Goal: Task Accomplishment & Management: Manage account settings

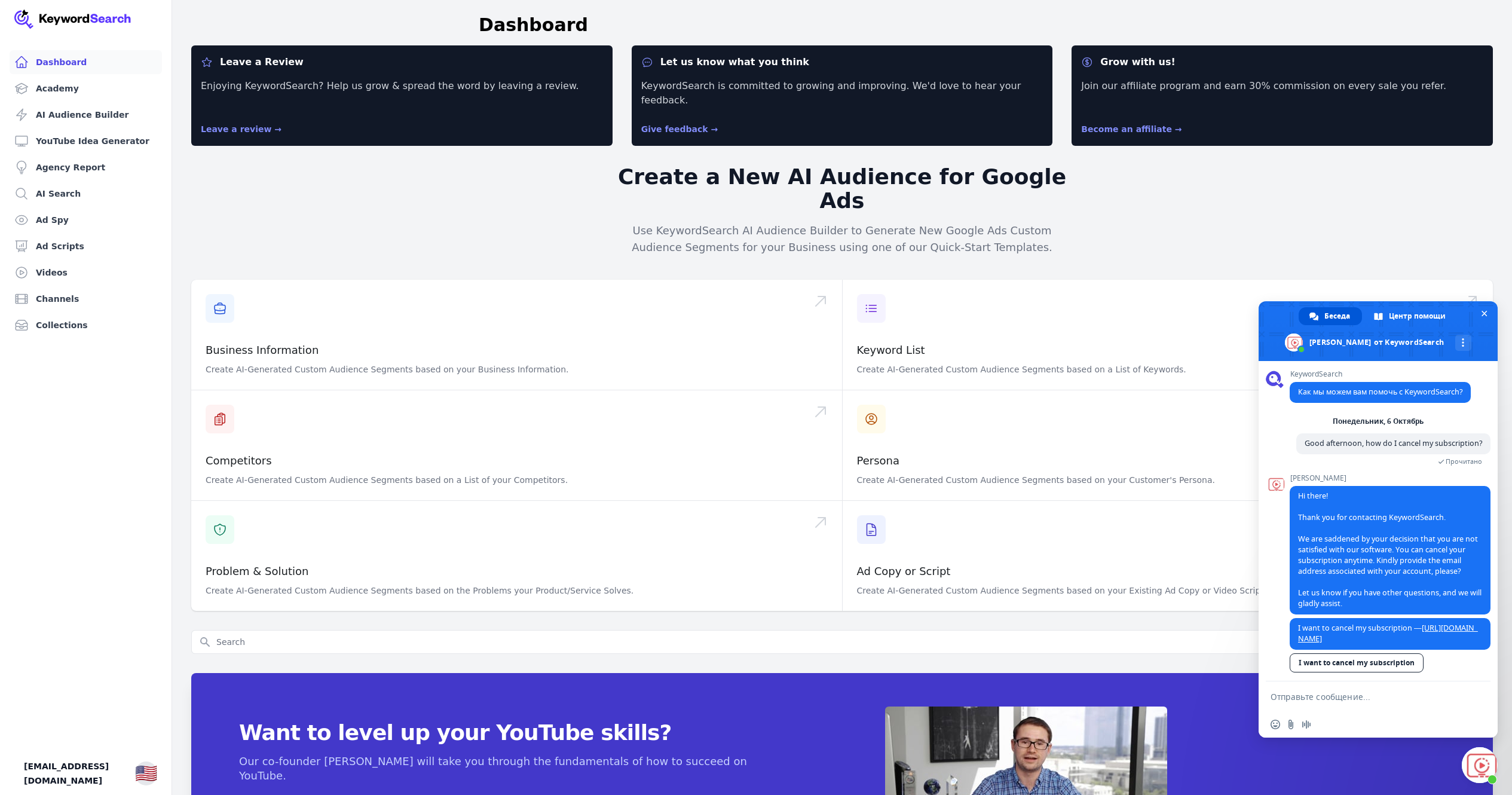
scroll to position [40, 0]
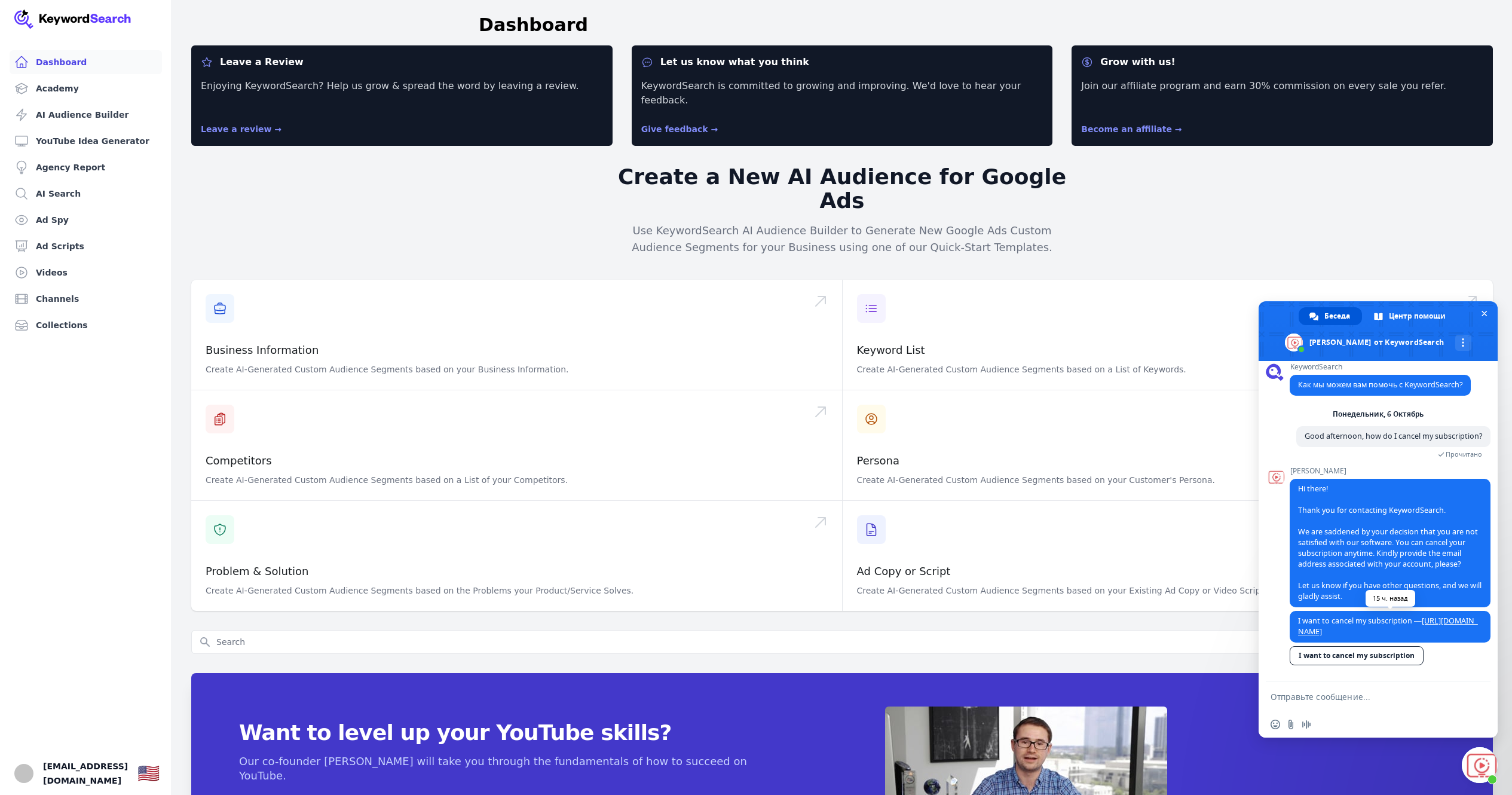
click at [1395, 624] on link "https://help.keywordsearch.com/en/article/i-want-to-cancel-my-subscription-1ke6…" at bounding box center [1388, 626] width 180 height 21
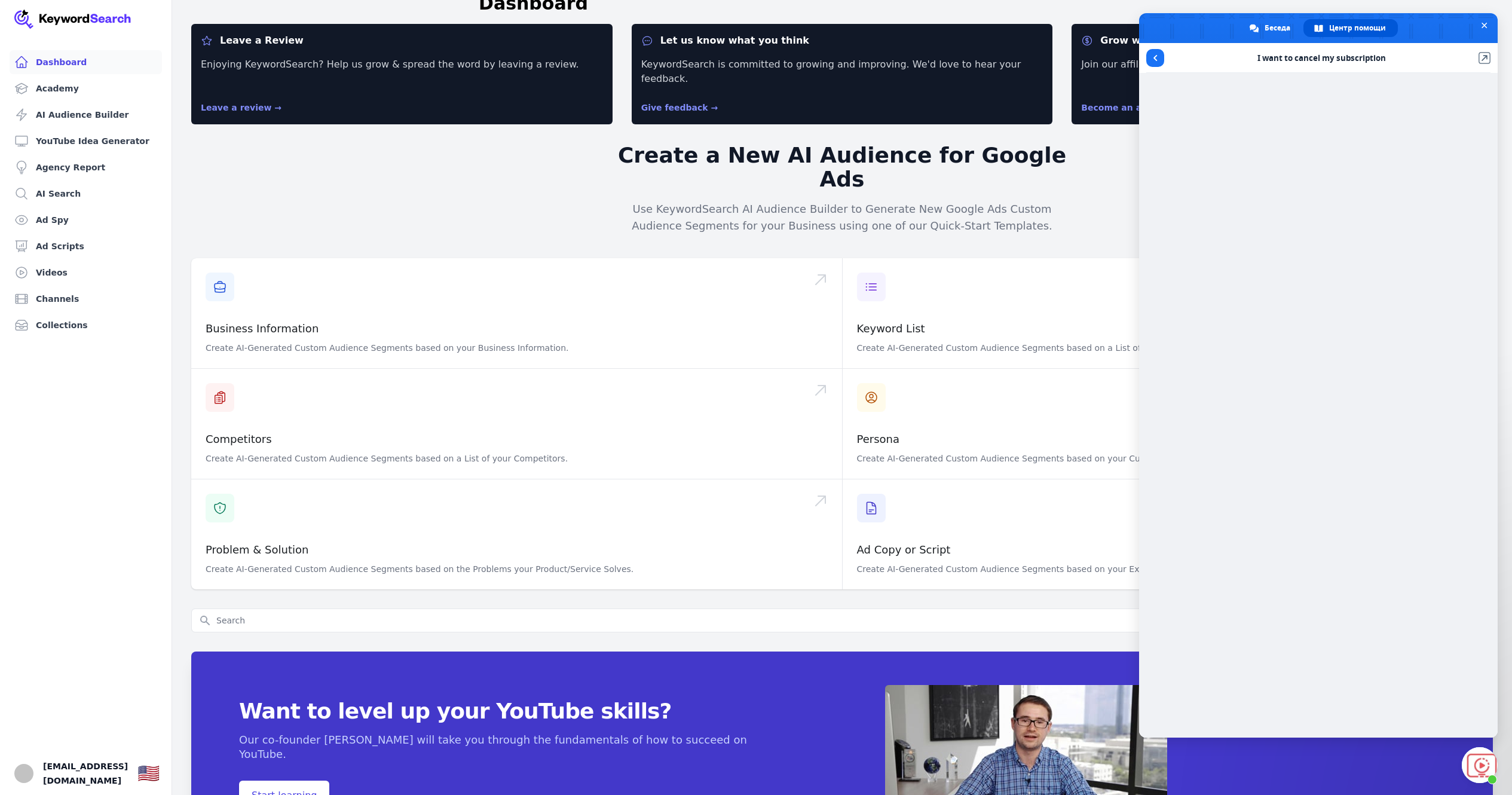
scroll to position [0, 0]
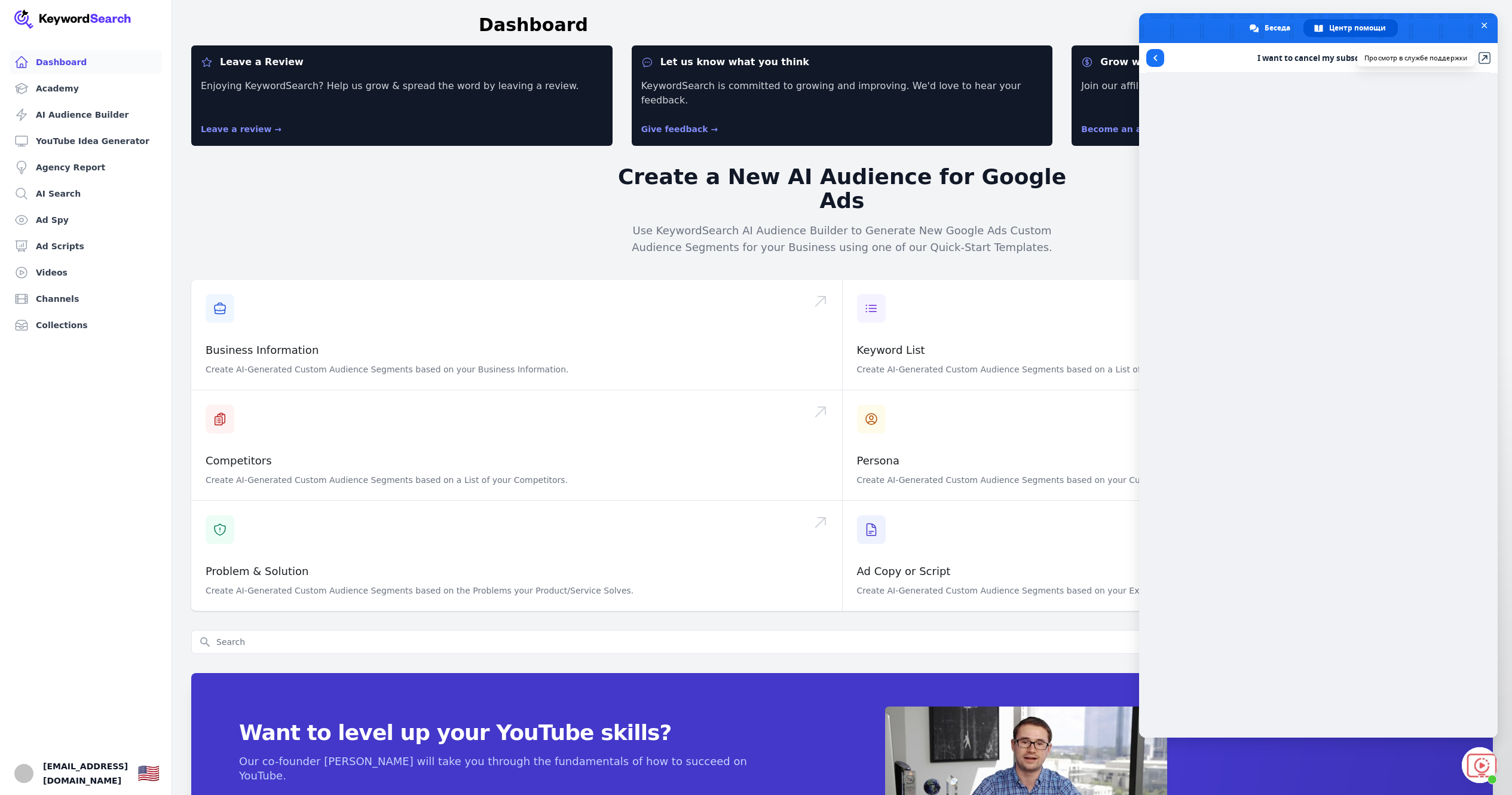
drag, startPoint x: 1429, startPoint y: 30, endPoint x: 1486, endPoint y: 57, distance: 63.1
click at [1486, 57] on div "Беседа Центр помощи I want to cancel my subscription Просмотр в службе поддержки" at bounding box center [1318, 375] width 359 height 725
click at [1411, 30] on span at bounding box center [1318, 28] width 359 height 30
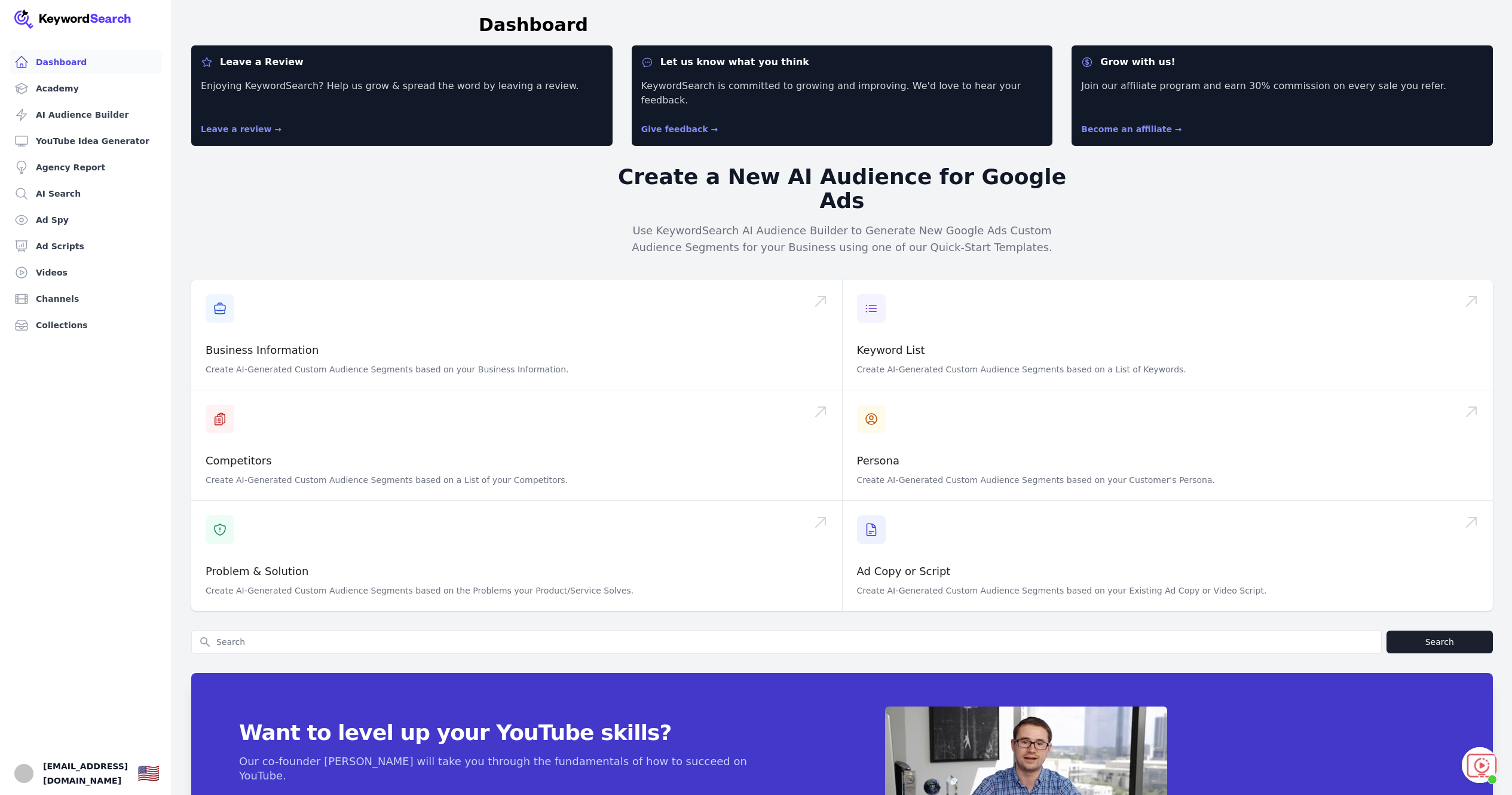
click at [1482, 749] on span "Открытый чат" at bounding box center [1480, 765] width 36 height 36
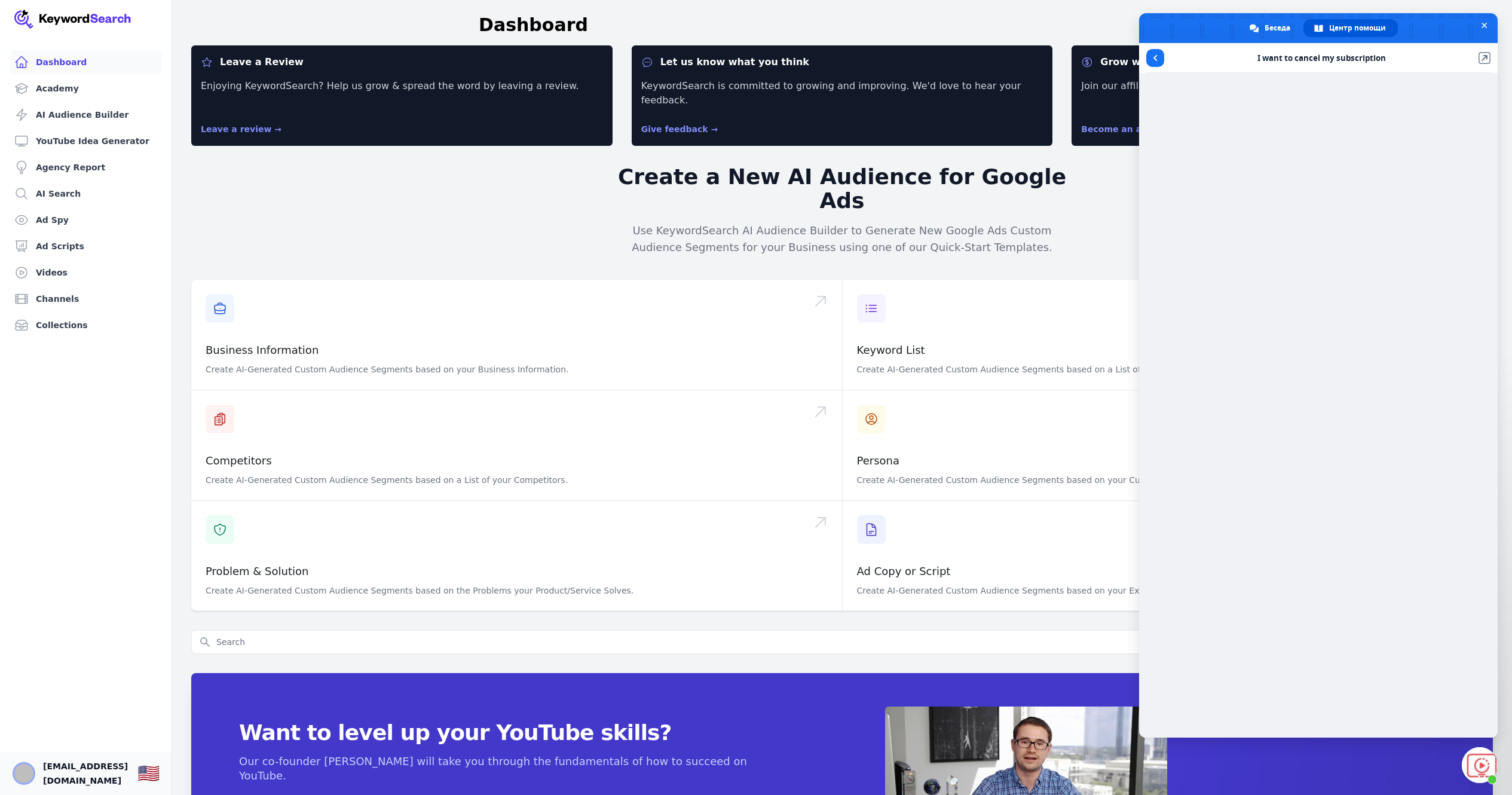
click at [23, 764] on img "Open user button" at bounding box center [23, 773] width 19 height 19
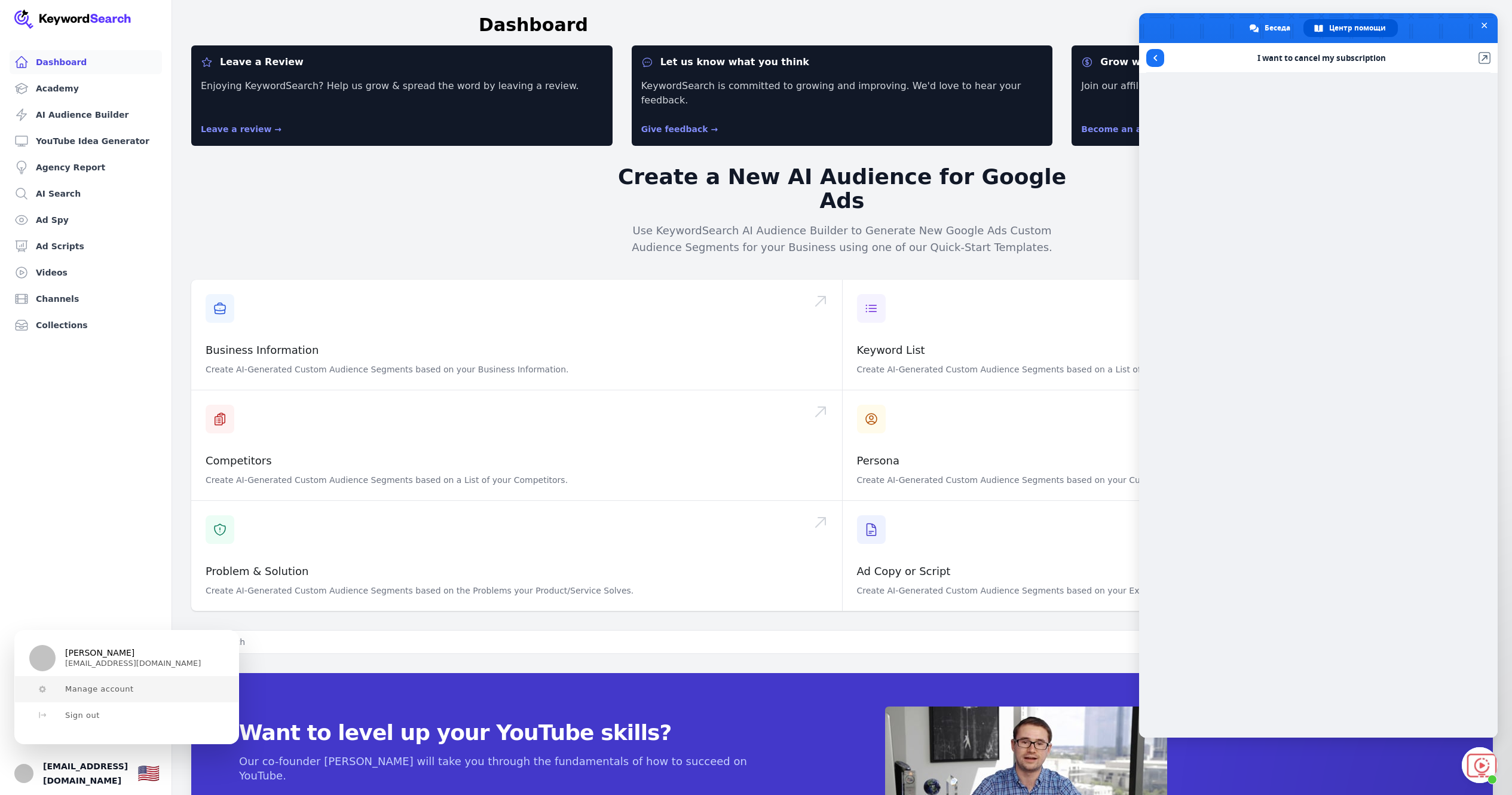
click at [131, 687] on button "Manage account" at bounding box center [127, 689] width 224 height 26
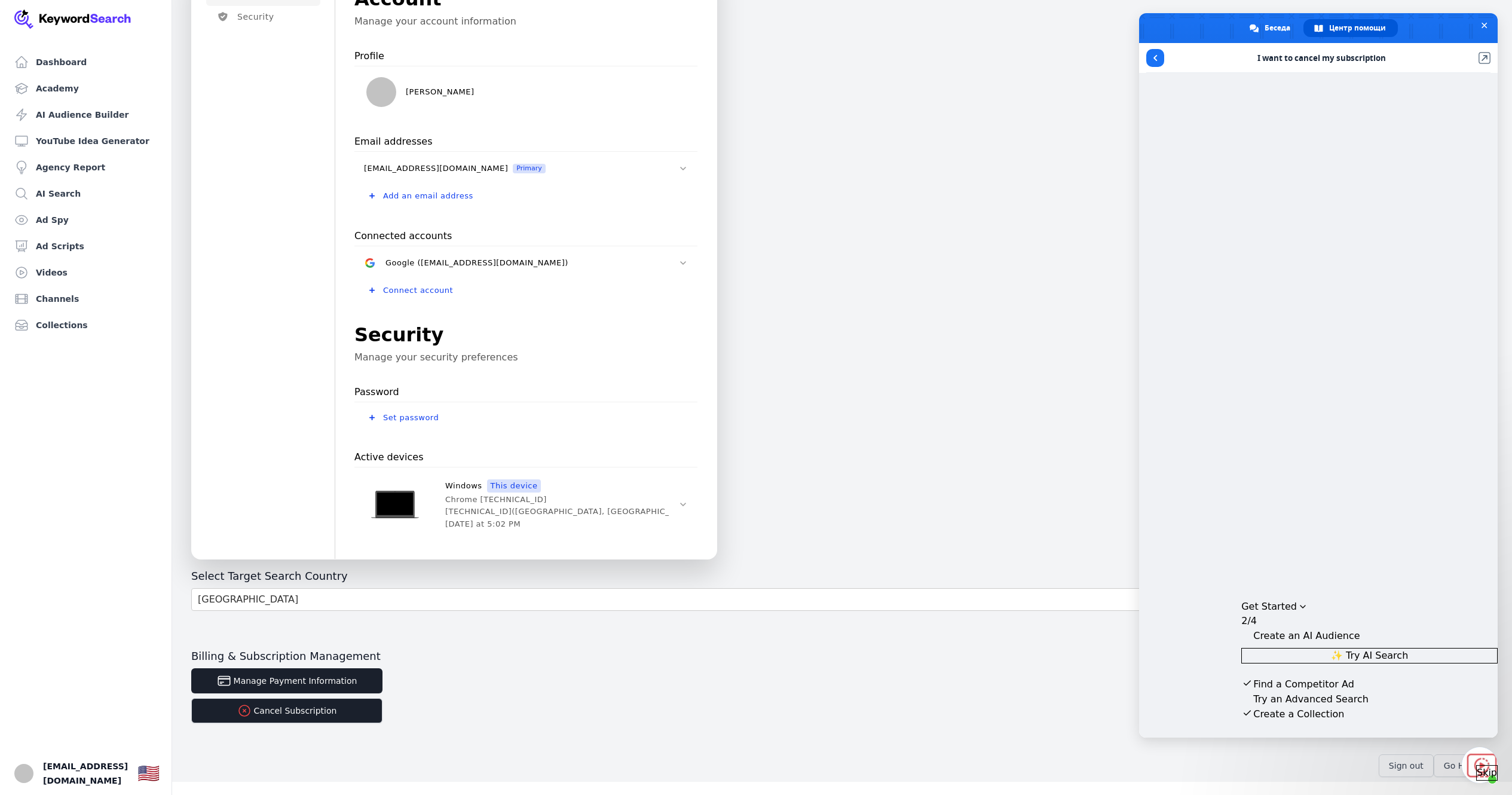
scroll to position [83, 0]
click at [360, 720] on button "Cancel Subscription" at bounding box center [287, 712] width 191 height 25
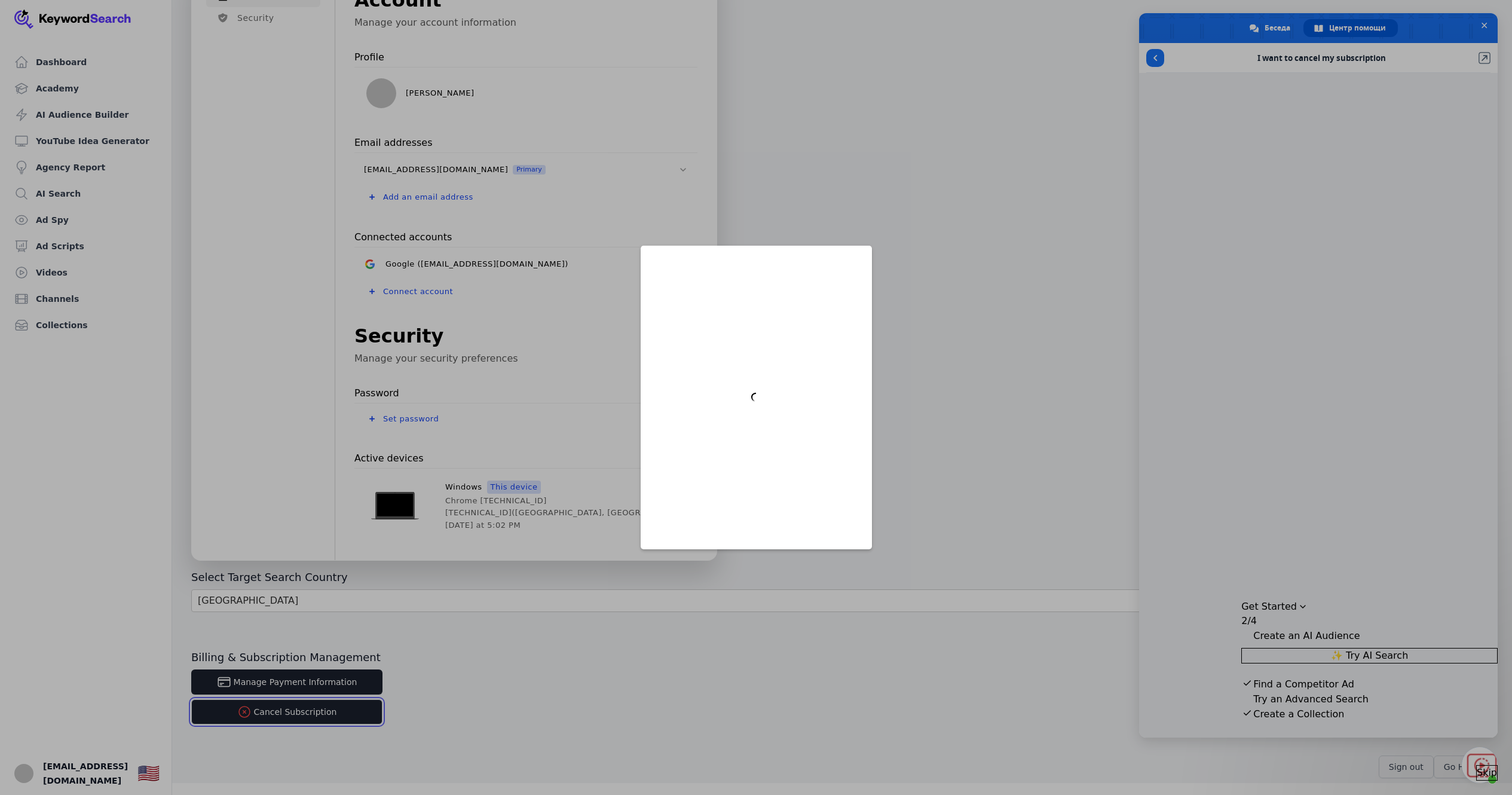
scroll to position [0, 0]
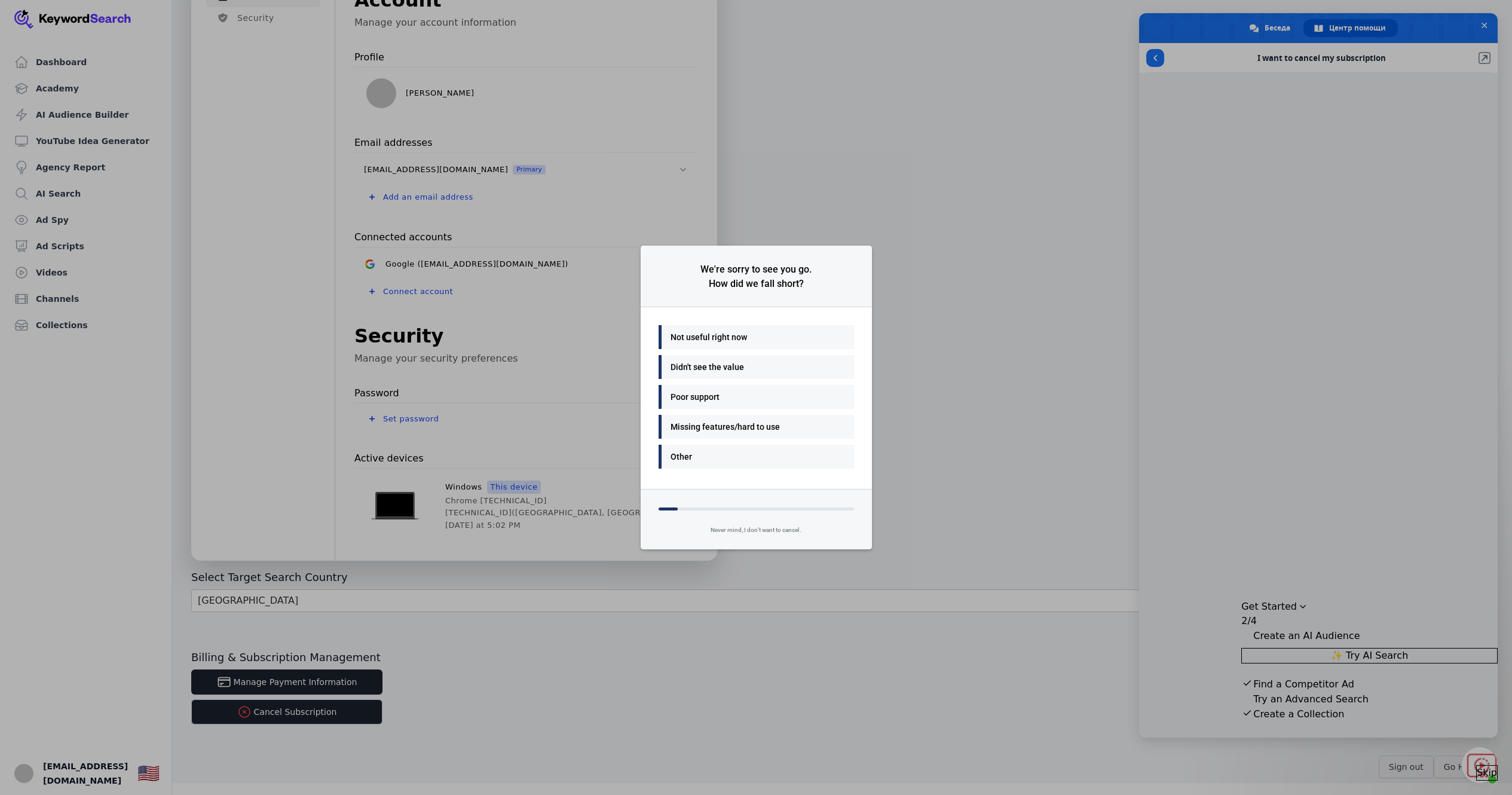
click at [780, 464] on div "Other" at bounding box center [756, 456] width 196 height 24
click at [769, 451] on div "Other" at bounding box center [753, 456] width 166 height 14
click at [765, 275] on div "We're here for you - can we chat a bit more about this?" at bounding box center [756, 276] width 147 height 29
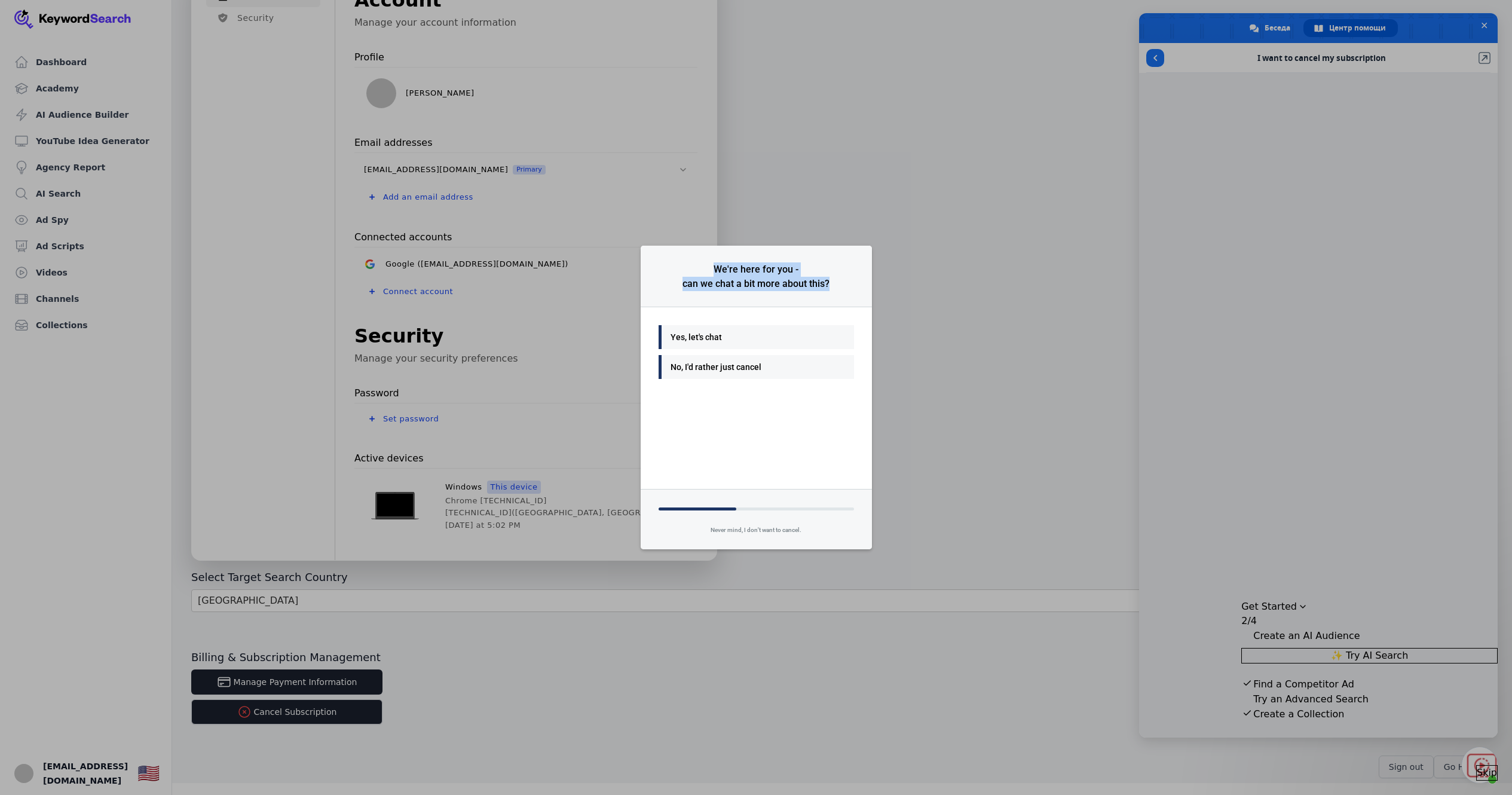
drag, startPoint x: 765, startPoint y: 275, endPoint x: 774, endPoint y: 292, distance: 19.2
click at [774, 292] on div "We're here for you - can we chat a bit more about this?" at bounding box center [756, 276] width 231 height 62
copy div "We're here for you - can we chat a bit more about this?"
click at [722, 378] on div "No, I'd rather just cancel" at bounding box center [756, 367] width 196 height 24
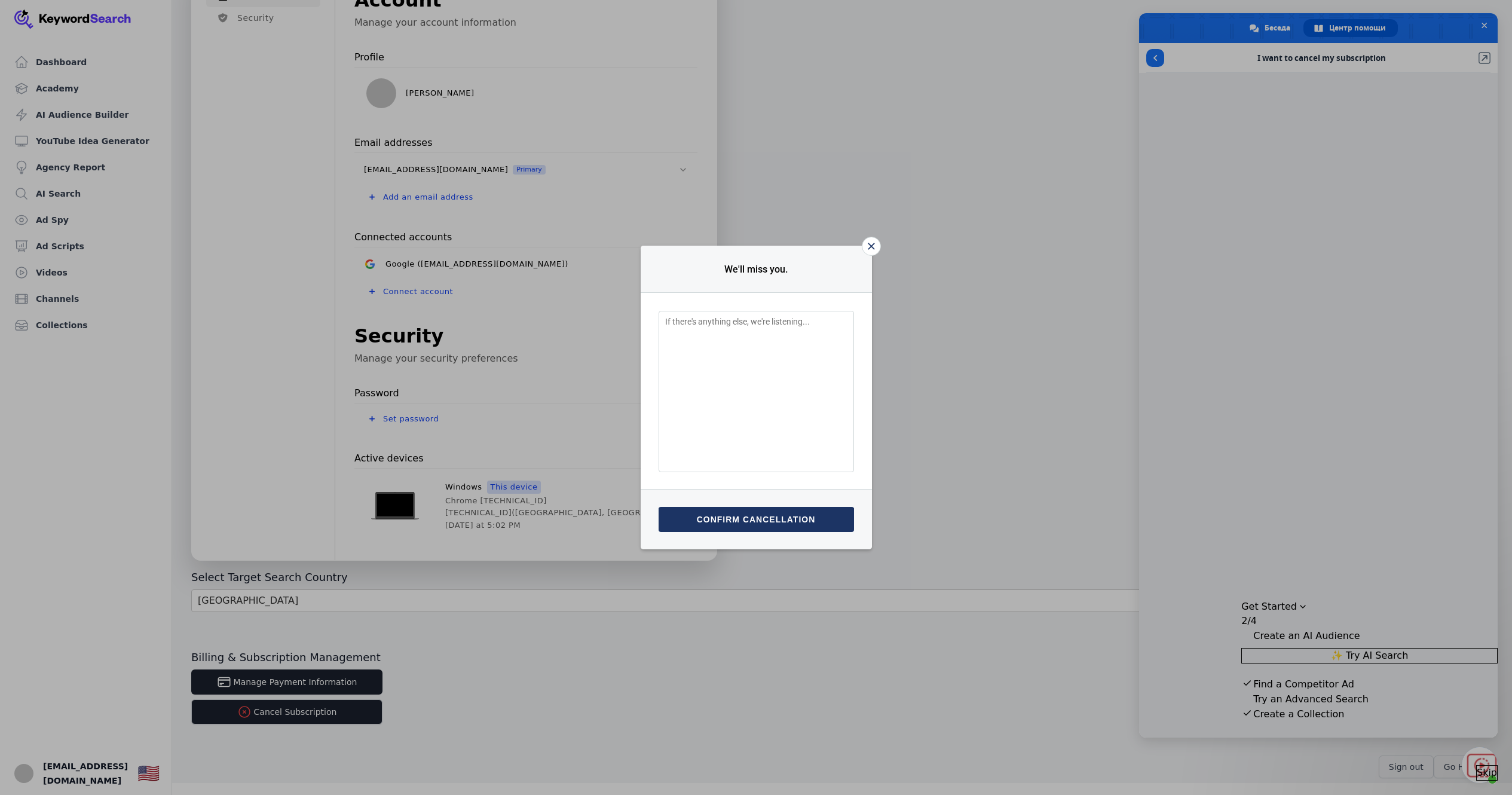
click at [798, 517] on button "Confirm cancellation" at bounding box center [756, 519] width 196 height 25
